Goal: Task Accomplishment & Management: Complete application form

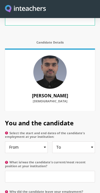
scroll to position [374, 0]
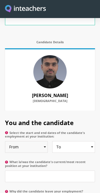
click at [35, 141] on select "From 2025 2024 2023 2022 2021 2020 2019 2018 2017 2016 2015 2014 2013 2012 2011…" at bounding box center [26, 147] width 43 height 12
select select "2016"
click at [79, 141] on select "To Currently 2025 2024 2023 2022 2021 2020 2019 2018 2017 2016 2015 2014 2013 2…" at bounding box center [73, 147] width 43 height 12
select select "2017"
click at [23, 141] on select "From 2025 2024 2023 2022 2021 2020 2019 2018 2017 2016 2015 2014 2013 2012 2011…" at bounding box center [26, 147] width 43 height 12
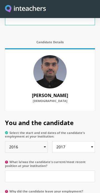
select select "2017"
click at [80, 141] on select "To Currently 2025 2024 2023 2022 2021 2020 2019 2018 2017 2016 2015 2014 2013 2…" at bounding box center [73, 147] width 43 height 12
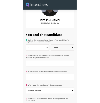
scroll to position [433, 0]
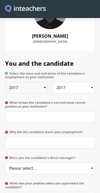
click at [12, 82] on select "From 2025 2024 2023 2022 2021 2020 2019 2018 2017 2016 2015 2014 2013 2012 2011…" at bounding box center [26, 88] width 43 height 12
click at [81, 82] on select "To Currently 2025 2024 2023 2022 2021 2020 2019 2018 2017 2016 2015 2014 2013 2…" at bounding box center [73, 88] width 43 height 12
select select "2019"
click at [68, 111] on input "What is/was the candidate's current/most recent position at your institution?" at bounding box center [50, 117] width 90 height 12
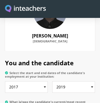
type input "N"
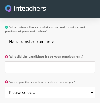
scroll to position [508, 0]
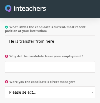
type input "He is transfer from here"
click at [73, 61] on input "Why did the candidate leave your employment?" at bounding box center [50, 67] width 90 height 12
type input "B"
type input "Want to improve"
click at [20, 87] on select "Please select... Yes No" at bounding box center [50, 93] width 90 height 12
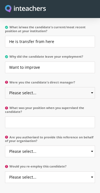
select select "Yes"
click at [21, 116] on input "What was your position when you supervised the candidate?" at bounding box center [50, 122] width 90 height 12
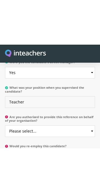
scroll to position [575, 0]
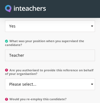
type input "Teacher"
click at [71, 79] on select "Please select... Yes No" at bounding box center [50, 85] width 90 height 12
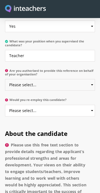
select select "Yes"
click at [78, 105] on select "Please select... Yes No" at bounding box center [50, 111] width 90 height 12
select select "Yes"
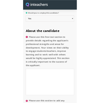
scroll to position [650, 0]
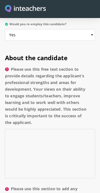
click at [65, 137] on textarea "Please use this free text section to provide details regarding the applicant’s …" at bounding box center [50, 153] width 90 height 49
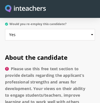
scroll to position [722, 0]
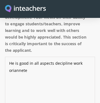
type textarea "He is good in all aspects decipline work orianneted"
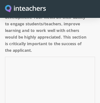
type textarea "He is good in all aspects of disciplined, work-oriented tasks."
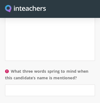
scroll to position [890, 0]
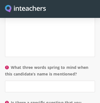
type textarea "He excels in all aspects of disciplined and work-oriented tasks."
click at [15, 81] on input "What three words spring to mind when this candidate’s name is mentioned?" at bounding box center [50, 87] width 90 height 12
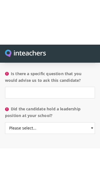
scroll to position [965, 0]
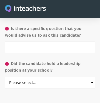
type input "Honest hardworking loyal to his work"
click at [20, 42] on input "Is there a specific question that you would advise us to ask this candidate?" at bounding box center [50, 48] width 90 height 12
type input "No"
click at [19, 77] on select "Please select... Yes No" at bounding box center [50, 83] width 90 height 12
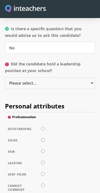
select select "No"
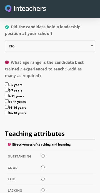
scroll to position [1002, 0]
click at [8, 88] on input "5-7 years" at bounding box center [7, 90] width 4 height 4
checkbox input "true"
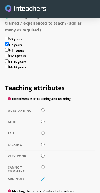
scroll to position [1048, 0]
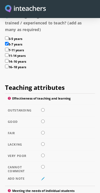
click at [41, 108] on input "radio" at bounding box center [43, 110] width 4 height 4
radio input "true"
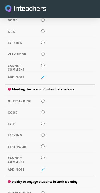
scroll to position [1149, 0]
click at [41, 100] on input "radio" at bounding box center [43, 101] width 4 height 4
radio input "true"
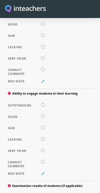
scroll to position [1239, 0]
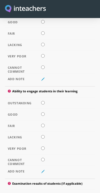
click at [41, 103] on input "radio" at bounding box center [43, 103] width 4 height 4
radio input "true"
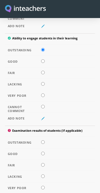
scroll to position [1294, 0]
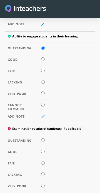
click at [43, 142] on input "radio" at bounding box center [43, 140] width 4 height 4
radio input "true"
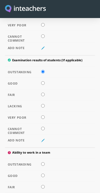
scroll to position [1372, 0]
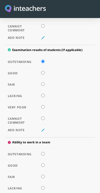
click at [42, 155] on input "radio" at bounding box center [43, 154] width 4 height 4
radio input "true"
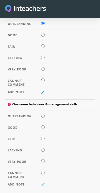
click at [44, 117] on input "radio" at bounding box center [43, 116] width 4 height 4
radio input "true"
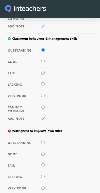
click at [43, 144] on input "radio" at bounding box center [43, 142] width 4 height 4
radio input "true"
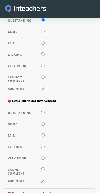
click at [41, 114] on input "radio" at bounding box center [43, 112] width 4 height 4
radio input "true"
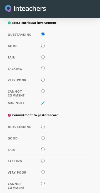
click at [43, 128] on input "radio" at bounding box center [43, 126] width 4 height 4
radio input "true"
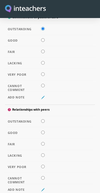
scroll to position [1866, 0]
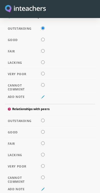
click at [42, 122] on input "radio" at bounding box center [43, 120] width 4 height 4
radio input "true"
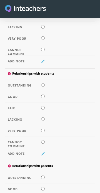
click at [41, 87] on input "radio" at bounding box center [43, 85] width 4 height 4
radio input "true"
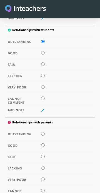
click at [44, 135] on input "radio" at bounding box center [43, 134] width 4 height 4
radio input "true"
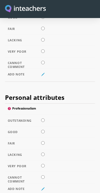
click at [45, 126] on td at bounding box center [50, 120] width 90 height 11
radio input "true"
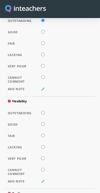
scroll to position [2266, 0]
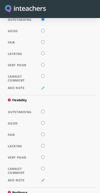
click at [45, 113] on input "radio" at bounding box center [43, 112] width 4 height 4
radio input "true"
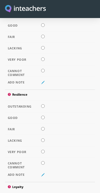
click at [43, 108] on input "radio" at bounding box center [43, 106] width 4 height 4
radio input "true"
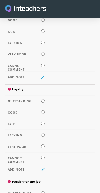
click at [42, 102] on input "radio" at bounding box center [43, 101] width 4 height 4
radio input "true"
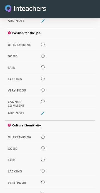
click at [41, 51] on td at bounding box center [50, 44] width 90 height 11
radio input "true"
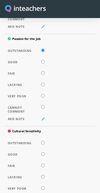
click at [43, 144] on input "radio" at bounding box center [43, 143] width 4 height 4
radio input "true"
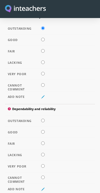
click at [43, 122] on input "radio" at bounding box center [43, 120] width 4 height 4
radio input "true"
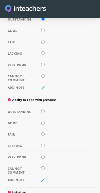
click at [43, 113] on input "radio" at bounding box center [43, 111] width 4 height 4
radio input "true"
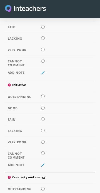
click at [43, 98] on input "radio" at bounding box center [43, 96] width 4 height 4
radio input "true"
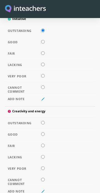
click at [45, 124] on input "radio" at bounding box center [43, 123] width 4 height 4
radio input "true"
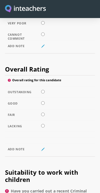
scroll to position [3140, 0]
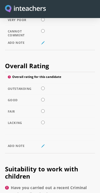
click at [44, 90] on input "radio" at bounding box center [43, 88] width 4 height 4
radio input "true"
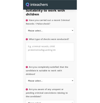
scroll to position [3290, 0]
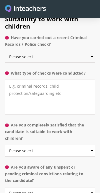
click at [77, 63] on select "Please select... Yes No Do not know" at bounding box center [50, 57] width 90 height 12
click at [84, 63] on select "Please select... Yes No Do not know" at bounding box center [50, 57] width 90 height 12
select select "No"
click at [66, 114] on textarea "What type of checks were conducted?" at bounding box center [50, 96] width 90 height 35
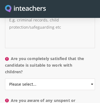
scroll to position [3371, 0]
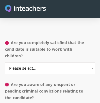
type textarea "N"
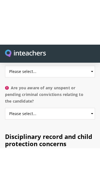
scroll to position [3414, 0]
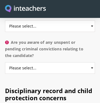
type textarea "Nom"
click at [77, 32] on select "Please select... Yes No Do not know" at bounding box center [50, 26] width 90 height 12
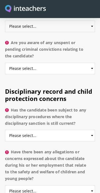
select select "Yes"
click at [16, 74] on select "Please select... Yes No Do not know" at bounding box center [50, 69] width 90 height 12
click at [85, 74] on select "Please select... Yes No Do not know" at bounding box center [50, 69] width 90 height 12
select select "No"
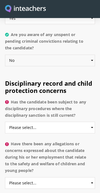
scroll to position [3425, 0]
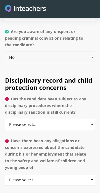
click at [84, 63] on select "Please select... Yes No Do not know" at bounding box center [50, 57] width 90 height 12
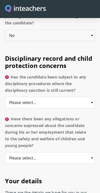
scroll to position [3447, 0]
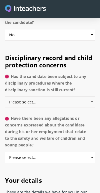
click at [81, 108] on select "Please select... Yes No Do not know" at bounding box center [50, 102] width 90 height 12
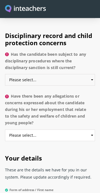
scroll to position [3473, 0]
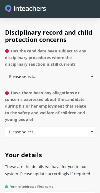
click at [81, 82] on select "Please select... Yes No Do not know" at bounding box center [50, 77] width 90 height 12
select select "No"
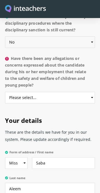
scroll to position [3508, 0]
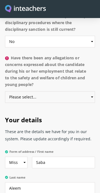
click at [83, 103] on select "Please select... Yes No Do not know" at bounding box center [50, 97] width 90 height 12
select select "No"
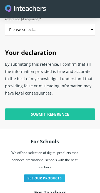
scroll to position [3798, 0]
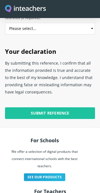
click at [75, 119] on input "Submit Reference" at bounding box center [50, 113] width 90 height 12
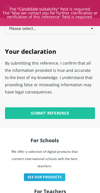
click at [77, 34] on select "Please select... Yes No" at bounding box center [50, 29] width 90 height 12
select select "Yes"
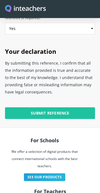
click at [77, 119] on input "Submit Reference" at bounding box center [50, 113] width 90 height 12
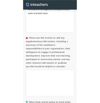
scroll to position [768, 0]
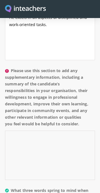
click at [62, 130] on textarea "Please use this section to add any supplementary information, including a summa…" at bounding box center [50, 154] width 90 height 49
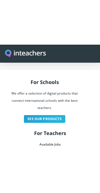
scroll to position [3900, 0]
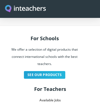
type textarea "Well professionally developed"
click at [68, 17] on input "Submit Reference" at bounding box center [50, 12] width 90 height 12
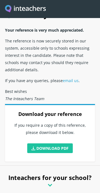
scroll to position [19, 0]
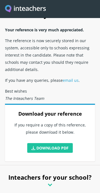
click at [65, 149] on link "Download PDF" at bounding box center [49, 148] width 45 height 10
